Goal: Task Accomplishment & Management: Manage account settings

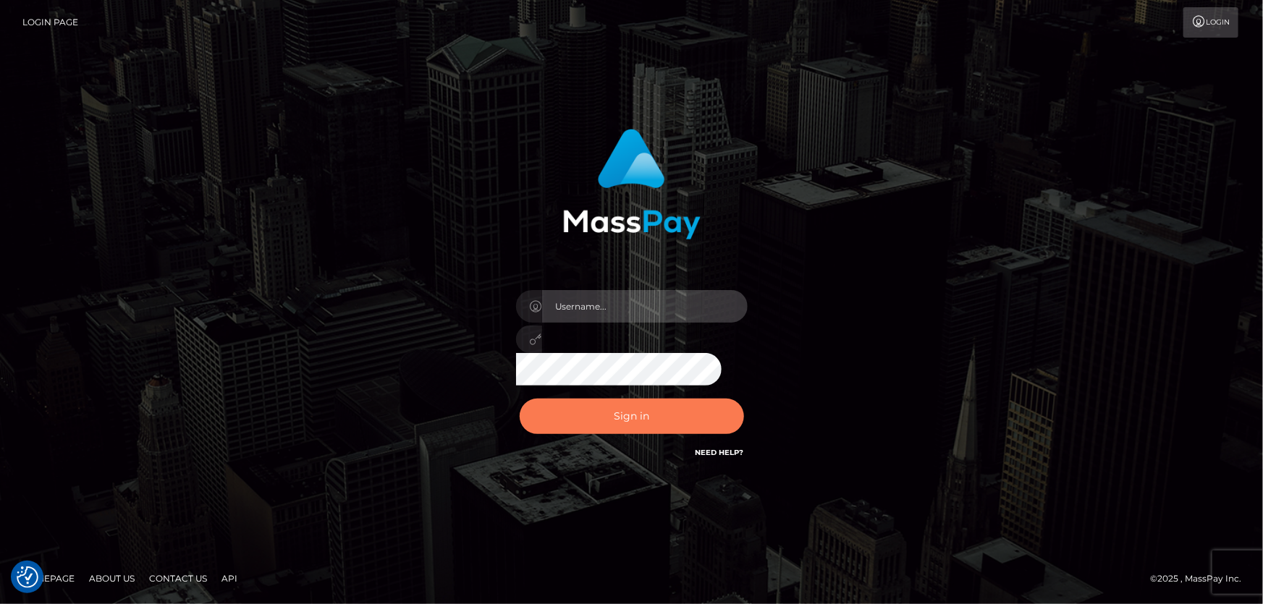
type input "Lorelee"
click at [632, 420] on button "Sign in" at bounding box center [632, 416] width 224 height 35
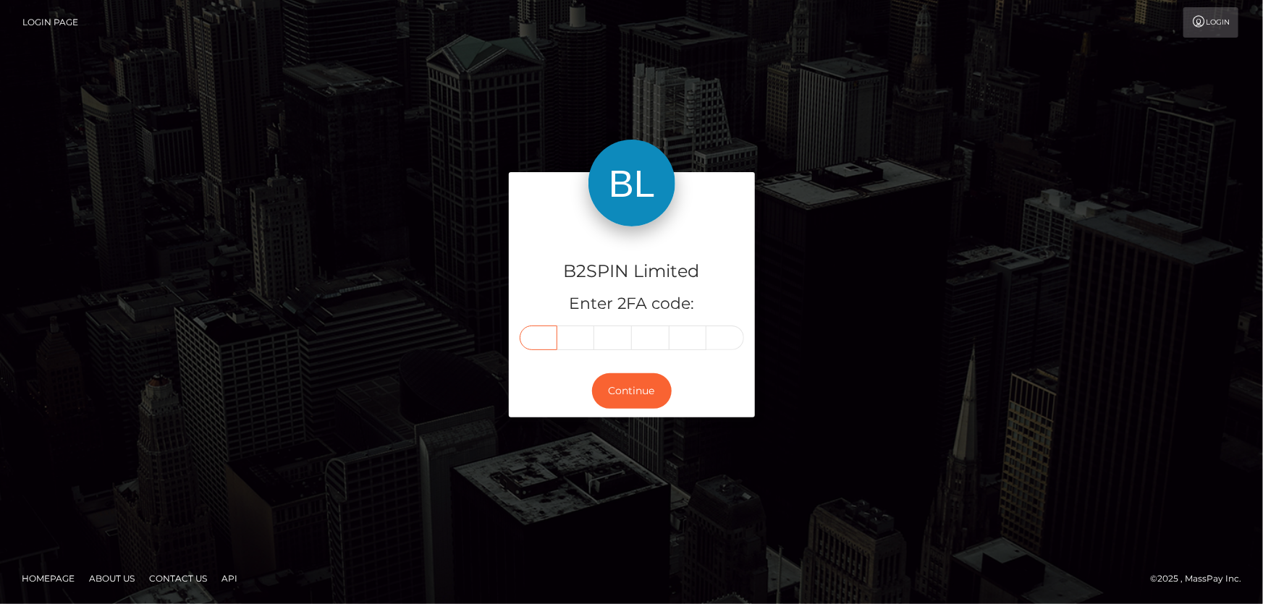
click at [540, 340] on input "text" at bounding box center [539, 338] width 38 height 25
type input "4"
type input "6"
type input "7"
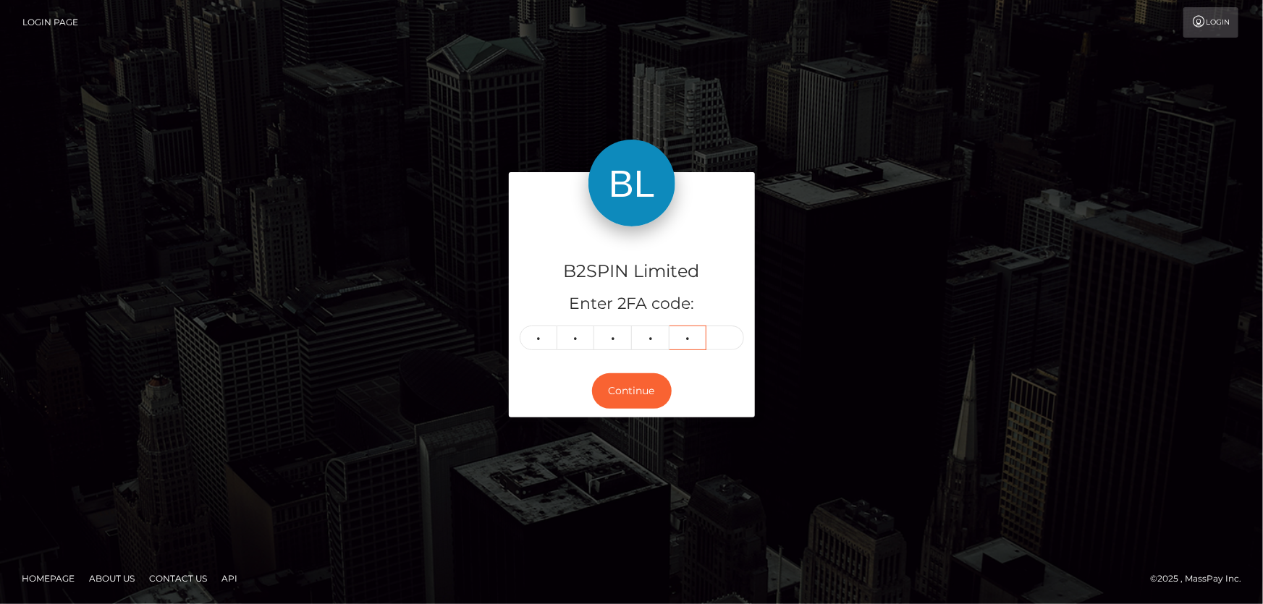
type input "2"
type input "0"
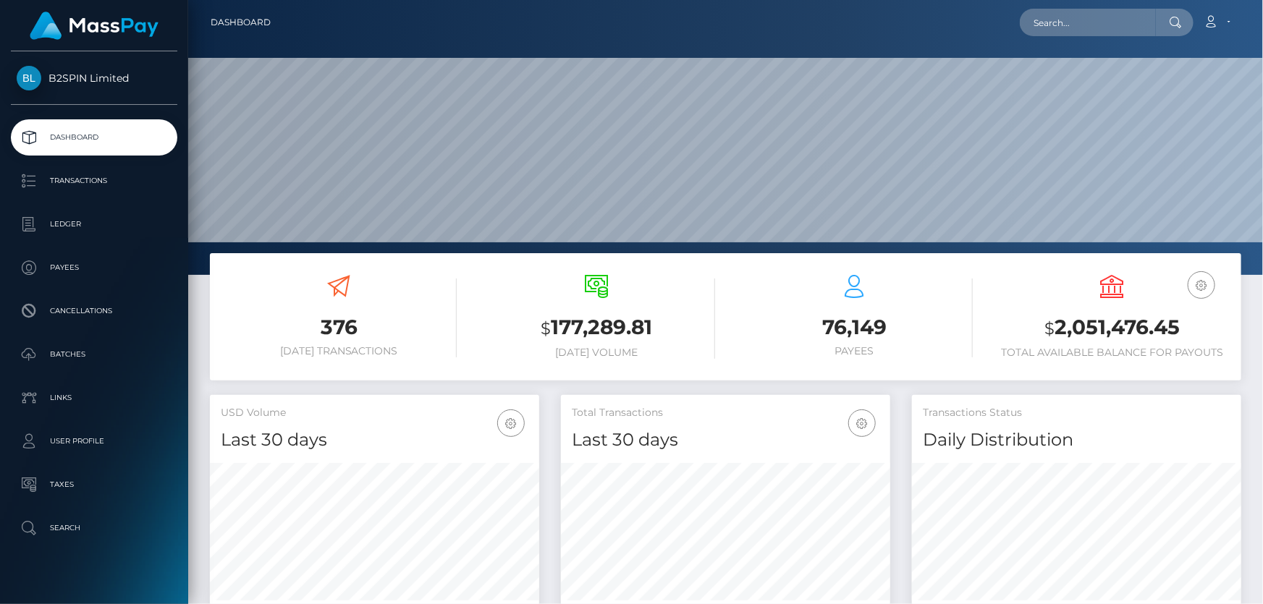
scroll to position [256, 329]
drag, startPoint x: 1057, startPoint y: 321, endPoint x: 1176, endPoint y: 331, distance: 119.8
click at [1176, 331] on h3 "$ 2,051,476.45" at bounding box center [1113, 328] width 236 height 30
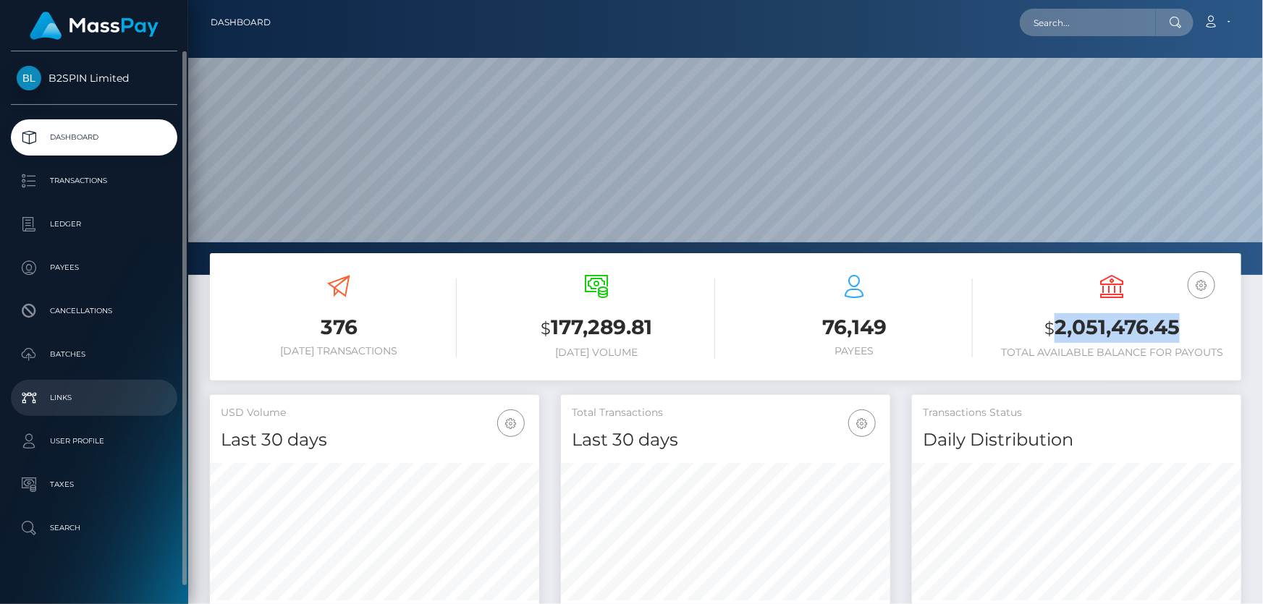
copy h3 "2,051,476.45"
